Goal: Communication & Community: Answer question/provide support

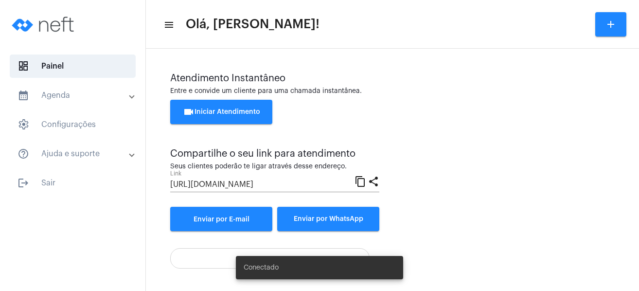
click at [251, 108] on button "videocam Iniciar Atendimento" at bounding box center [221, 112] width 102 height 24
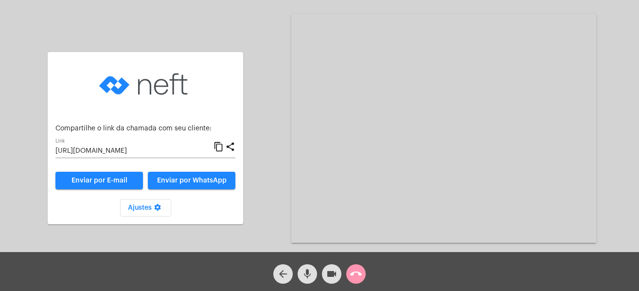
click at [217, 147] on mat-icon "content_copy" at bounding box center [218, 147] width 10 height 12
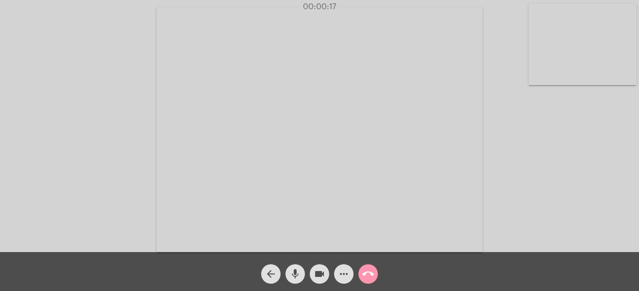
click at [549, 20] on video at bounding box center [583, 44] width 108 height 81
click at [525, 30] on video at bounding box center [408, 128] width 326 height 245
click at [365, 268] on mat-icon "call_end" at bounding box center [368, 274] width 12 height 12
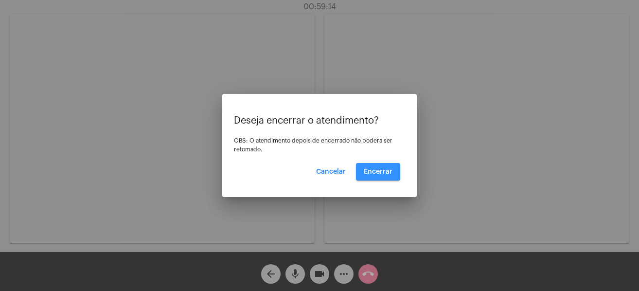
click at [371, 169] on span "Encerrar" at bounding box center [378, 171] width 29 height 7
